Goal: Transaction & Acquisition: Purchase product/service

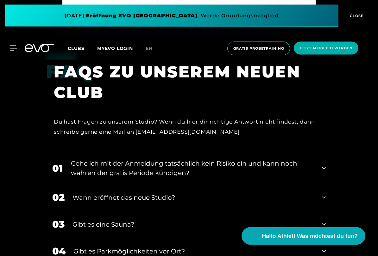
scroll to position [2030, 0]
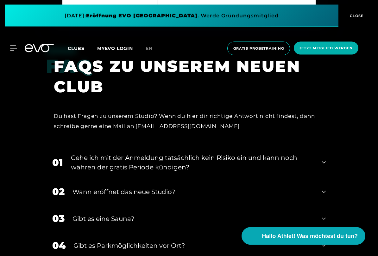
click at [324, 159] on icon at bounding box center [324, 163] width 4 height 8
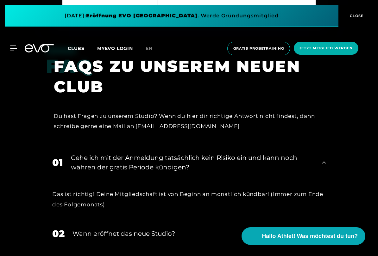
click at [321, 147] on div "01 Gehe ich mit der Anmeldung tatsächlich kein Risiko ein und kann noch währen …" at bounding box center [189, 163] width 286 height 32
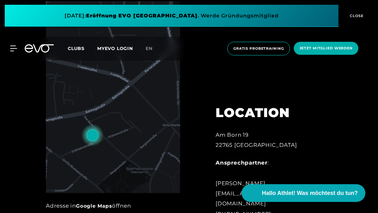
scroll to position [231, 0]
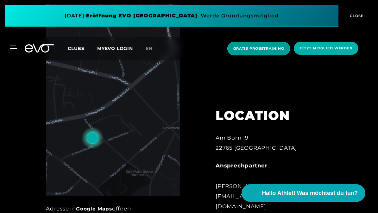
click at [276, 53] on span "Gratis Probetraining" at bounding box center [258, 49] width 63 height 14
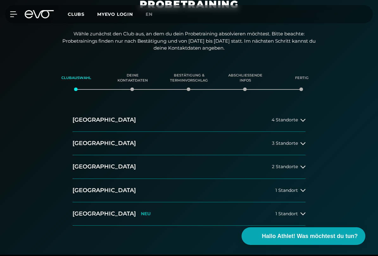
scroll to position [52, 0]
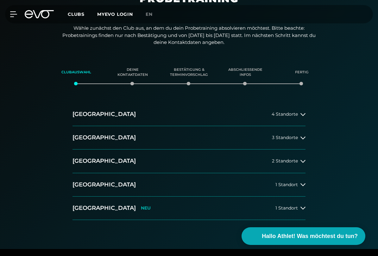
click at [283, 108] on button "[GEOGRAPHIC_DATA] 4 Standorte" at bounding box center [188, 114] width 233 height 23
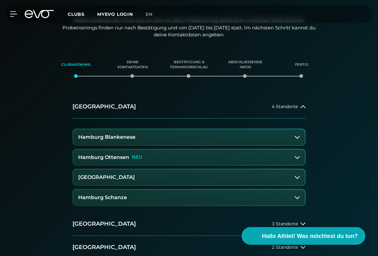
click at [256, 152] on button "Hamburg Ottensen NEU" at bounding box center [189, 158] width 232 height 16
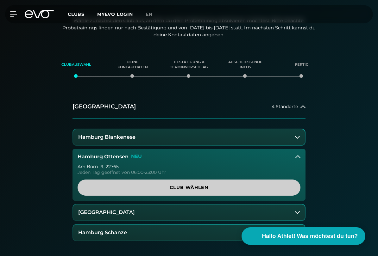
click at [243, 184] on span "Club wählen" at bounding box center [188, 187] width 207 height 7
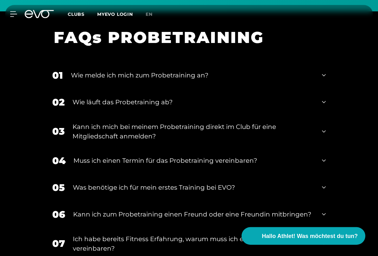
scroll to position [580, 0]
click at [331, 71] on div "01 Wie melde ich mich zum Probetraining an?" at bounding box center [189, 75] width 286 height 27
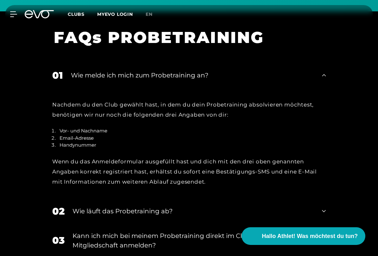
click at [323, 77] on div "01 Wie melde ich mich zum Probetraining an?" at bounding box center [189, 75] width 286 height 27
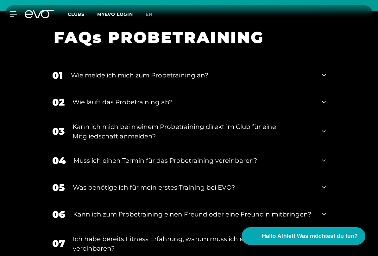
click at [309, 98] on div "Wie läuft das Probetraining ab?" at bounding box center [192, 101] width 241 height 9
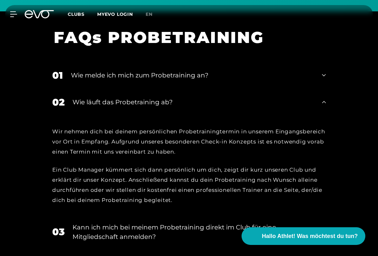
click at [320, 96] on div "02 Wie läuft das Probetraining ab?" at bounding box center [189, 102] width 286 height 27
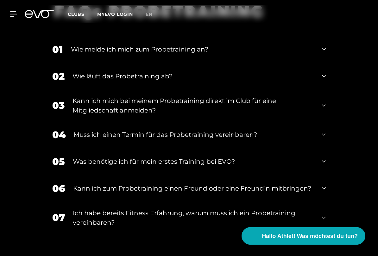
click at [311, 101] on div "Kann ich mich bei meinem Probetraining direkt im Club für eine Mitgliedschaft a…" at bounding box center [192, 105] width 241 height 19
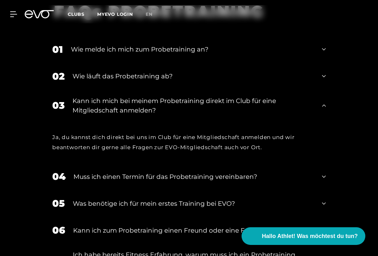
click at [313, 100] on div "Kann ich mich bei meinem Probetraining direkt im Club für eine Mitgliedschaft a…" at bounding box center [192, 105] width 241 height 19
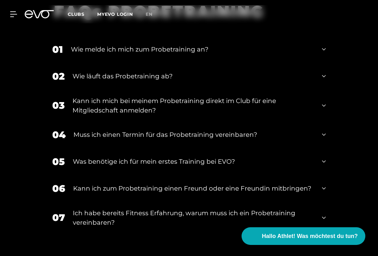
click at [289, 126] on div "04 Muss ich einen Termin für das Probetraining vereinbaren?" at bounding box center [189, 134] width 286 height 27
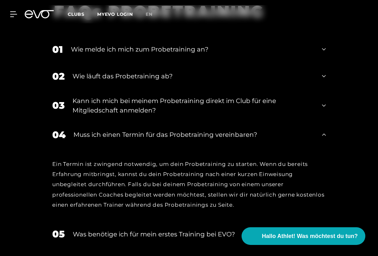
click at [290, 123] on div "04 Muss ich einen Termin für das Probetraining vereinbaren?" at bounding box center [189, 134] width 286 height 27
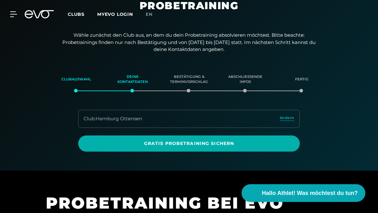
scroll to position [0, 0]
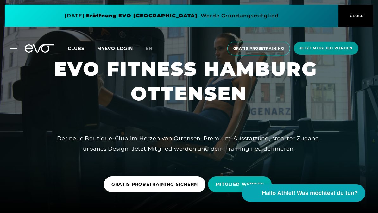
click at [319, 48] on span "Jetzt Mitglied werden" at bounding box center [325, 48] width 53 height 5
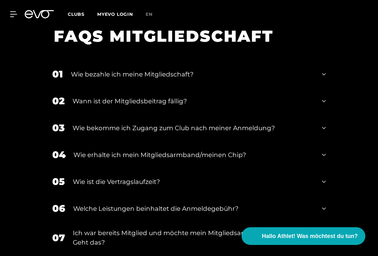
scroll to position [1264, 0]
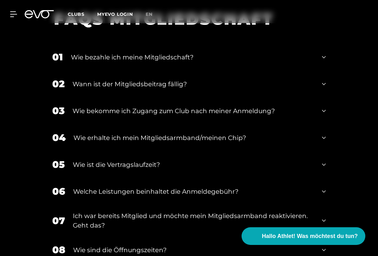
click at [324, 140] on icon at bounding box center [324, 138] width 4 height 8
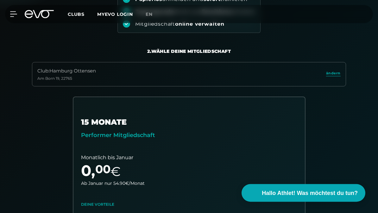
scroll to position [0, 0]
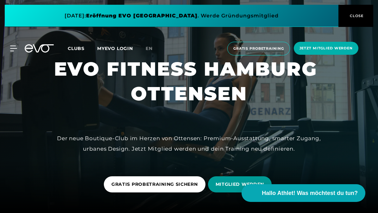
click at [237, 181] on span "MITGLIED WERDEN" at bounding box center [239, 184] width 49 height 7
